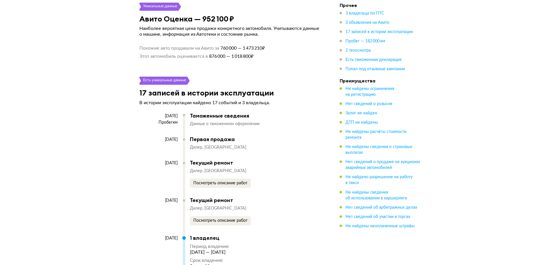
scroll to position [1394, 0]
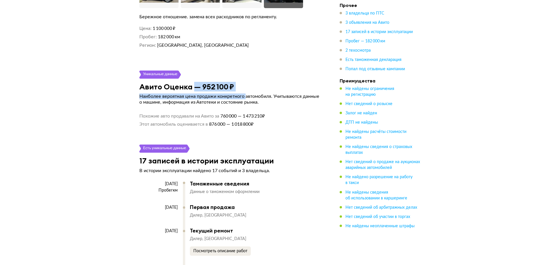
drag, startPoint x: 196, startPoint y: 88, endPoint x: 248, endPoint y: 94, distance: 52.4
click at [248, 94] on article "Уникальные данные Авито Оценка — 952 100 ₽ Наиболее вероятная цена продажи конк…" at bounding box center [230, 99] width 197 height 57
click at [264, 85] on div "Авито Оценка — 952 100 ₽" at bounding box center [230, 86] width 197 height 9
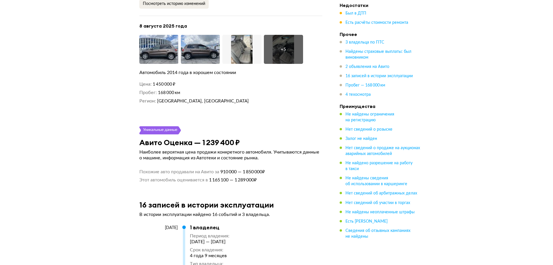
scroll to position [1638, 0]
